Goal: Unclear

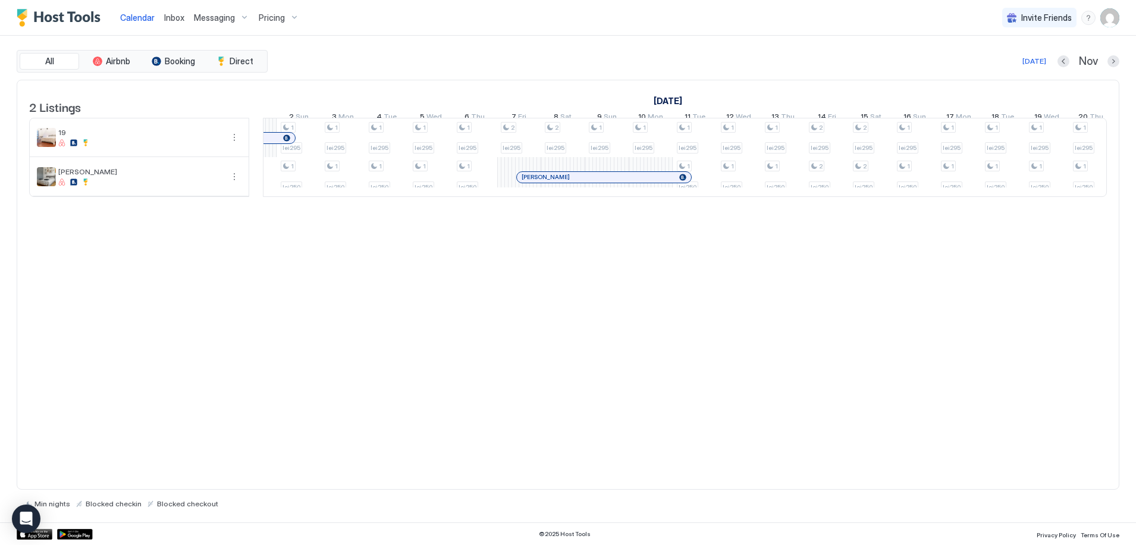
scroll to position [0, 1444]
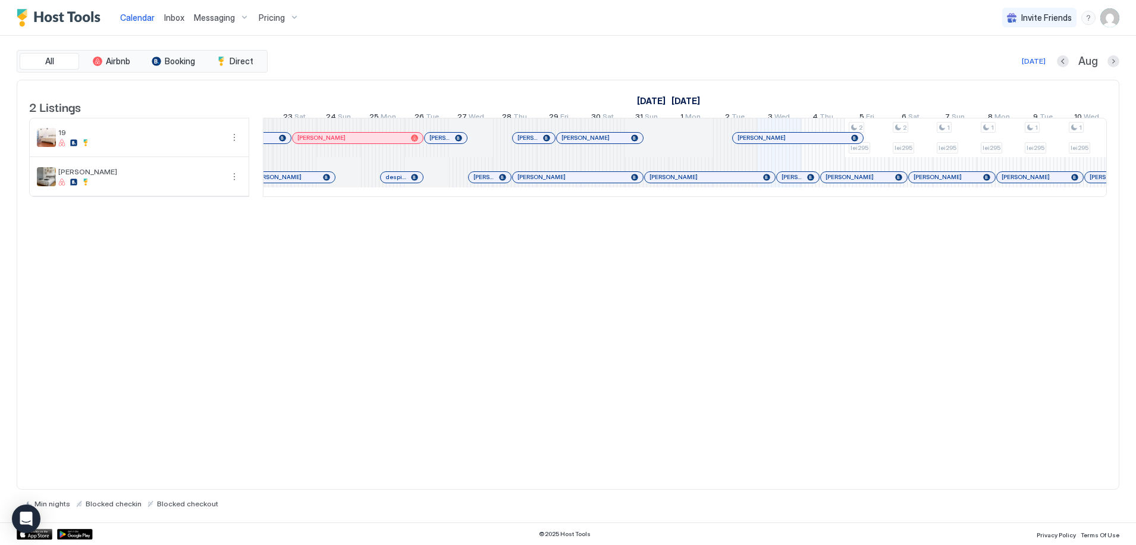
click at [784, 182] on div at bounding box center [784, 178] width 10 height 10
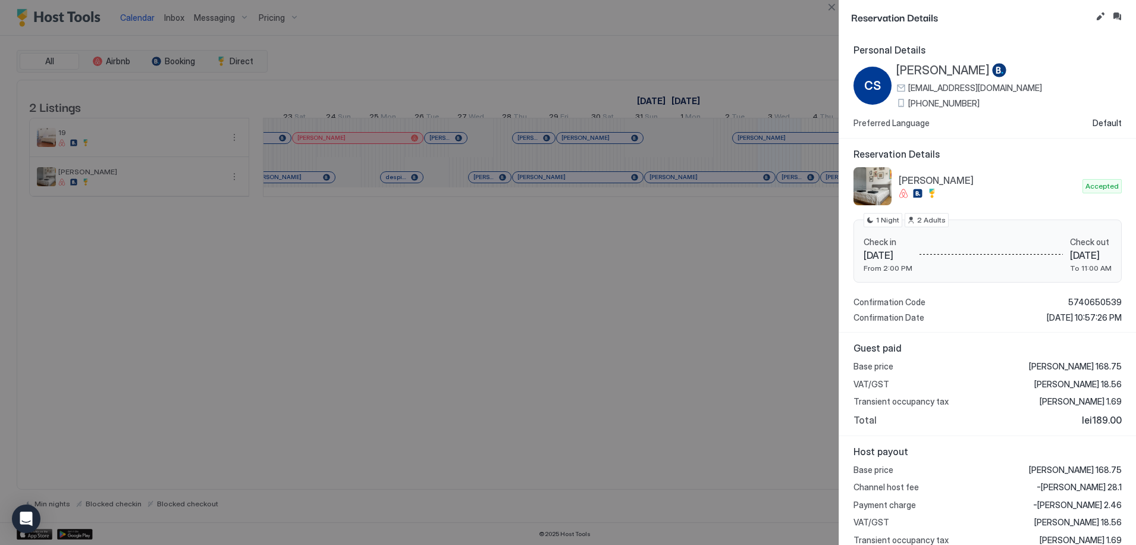
click at [793, 291] on div at bounding box center [568, 272] width 1136 height 545
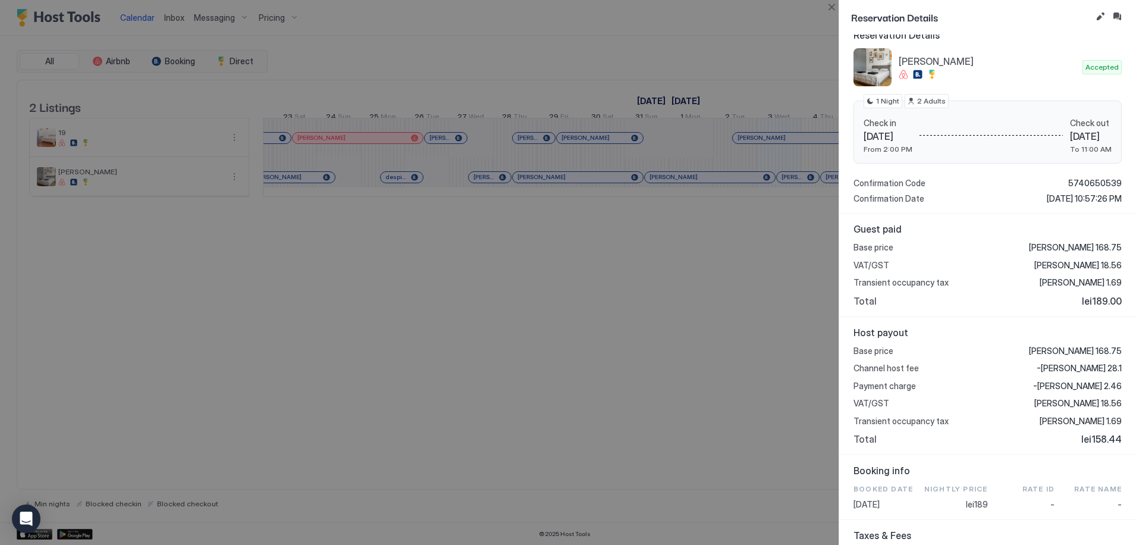
click at [707, 276] on div at bounding box center [568, 272] width 1136 height 545
click at [833, 5] on button "Close" at bounding box center [832, 7] width 14 height 14
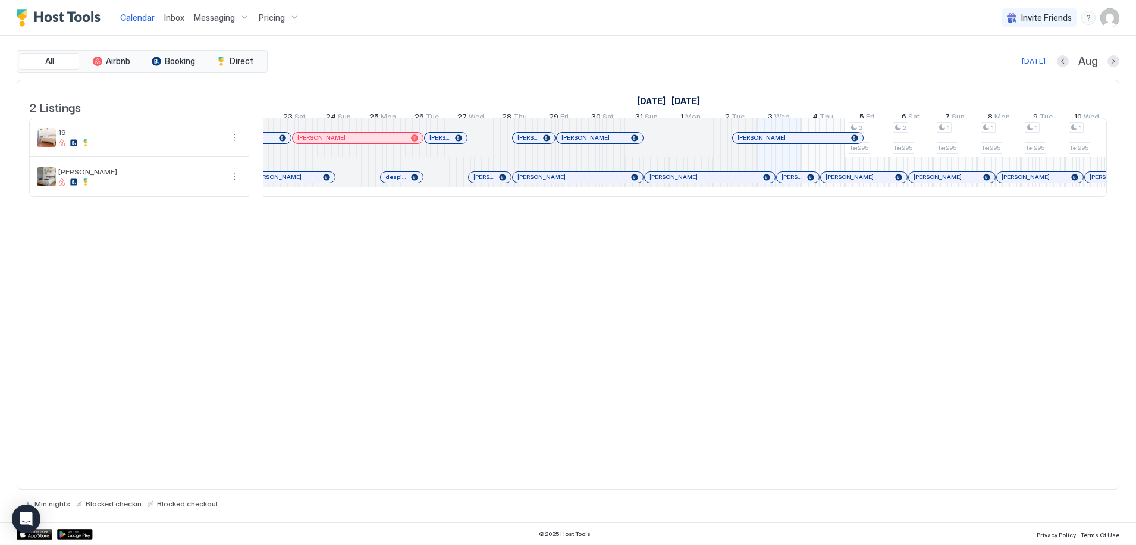
click at [853, 182] on div at bounding box center [853, 178] width 10 height 10
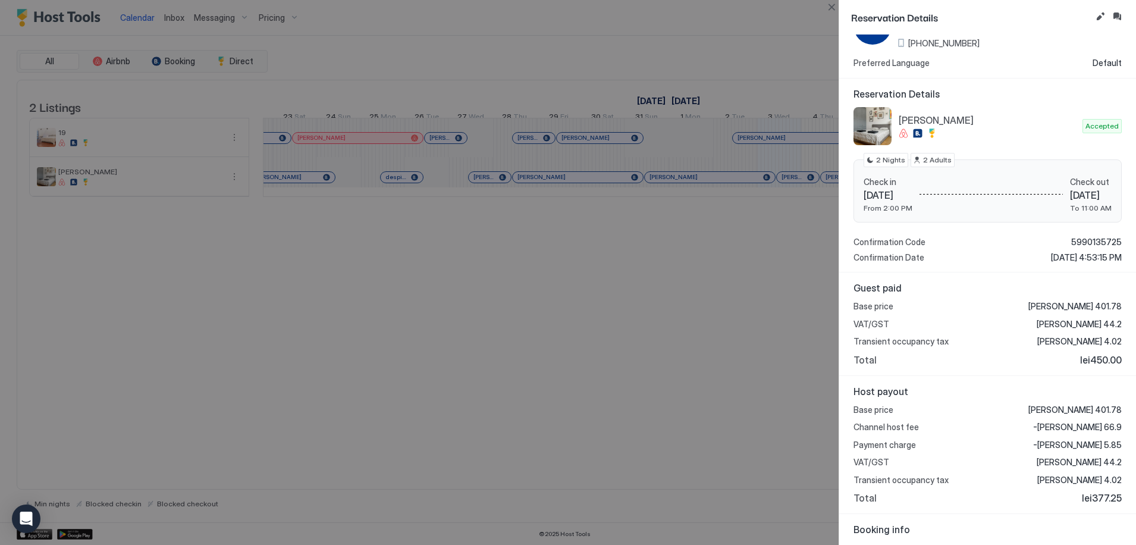
click at [754, 406] on div at bounding box center [568, 272] width 1136 height 545
click at [832, 7] on button "Close" at bounding box center [832, 7] width 14 height 14
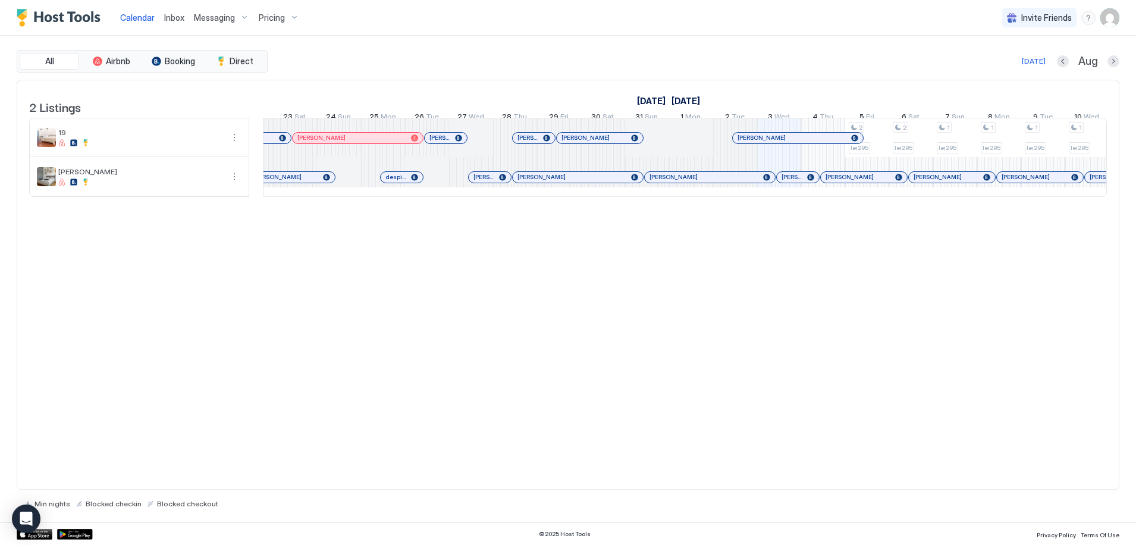
click at [790, 182] on div at bounding box center [790, 178] width 10 height 10
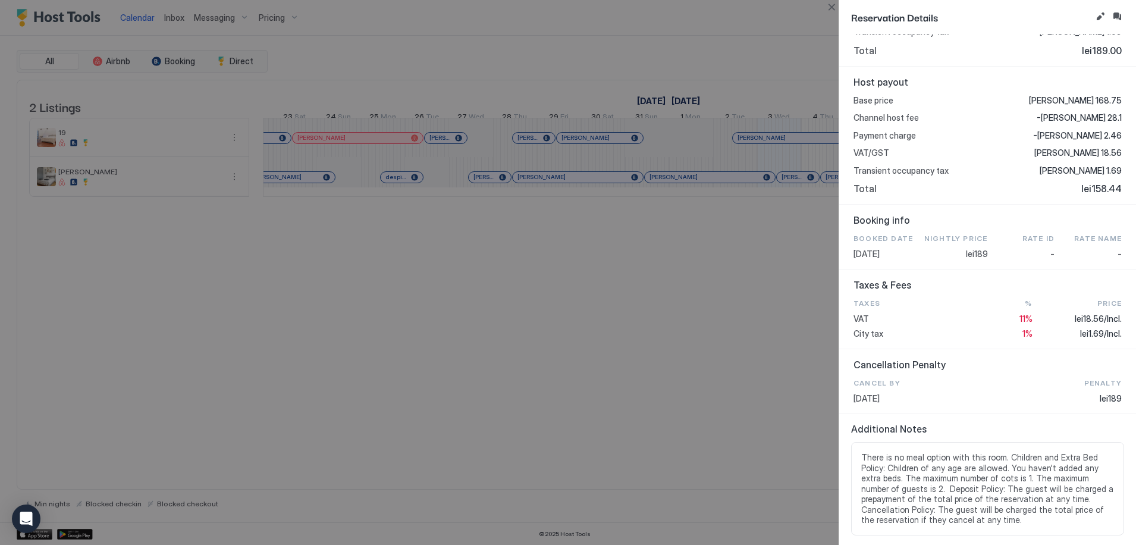
click at [838, 335] on div at bounding box center [568, 272] width 1136 height 545
click at [828, 9] on button "Close" at bounding box center [832, 7] width 14 height 14
